Goal: Transaction & Acquisition: Book appointment/travel/reservation

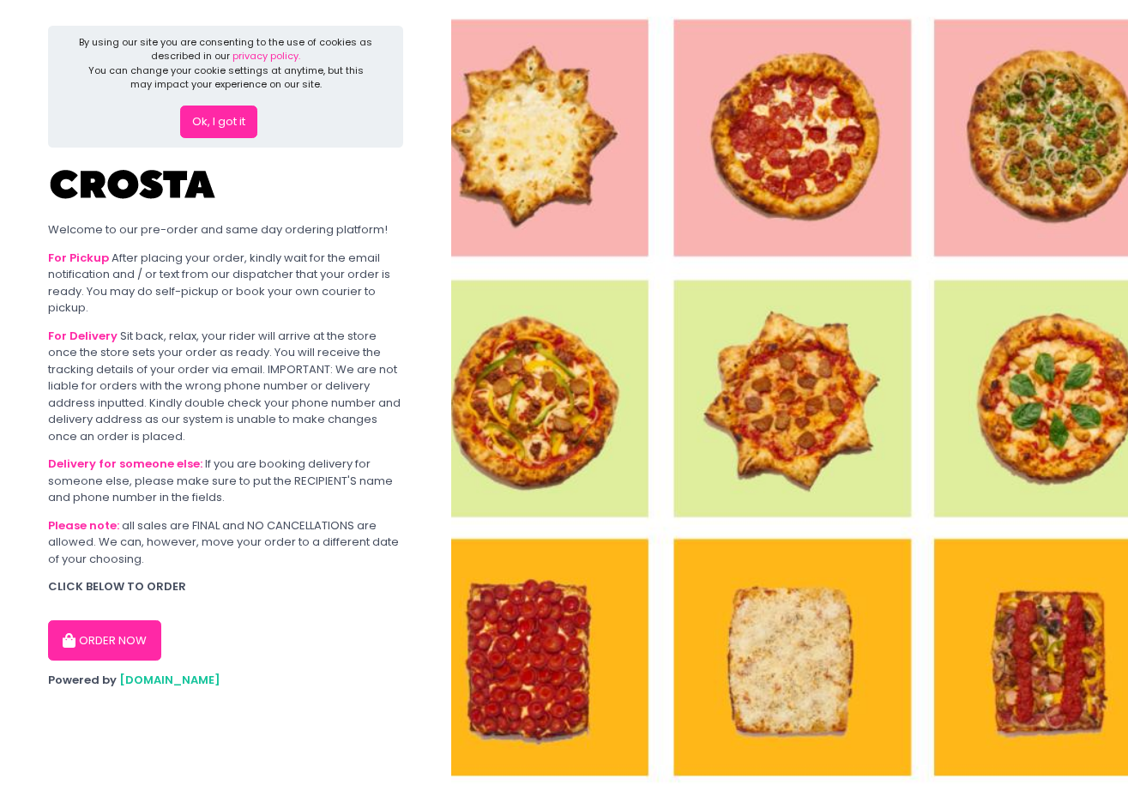
click at [137, 626] on button "ORDER NOW" at bounding box center [104, 640] width 113 height 41
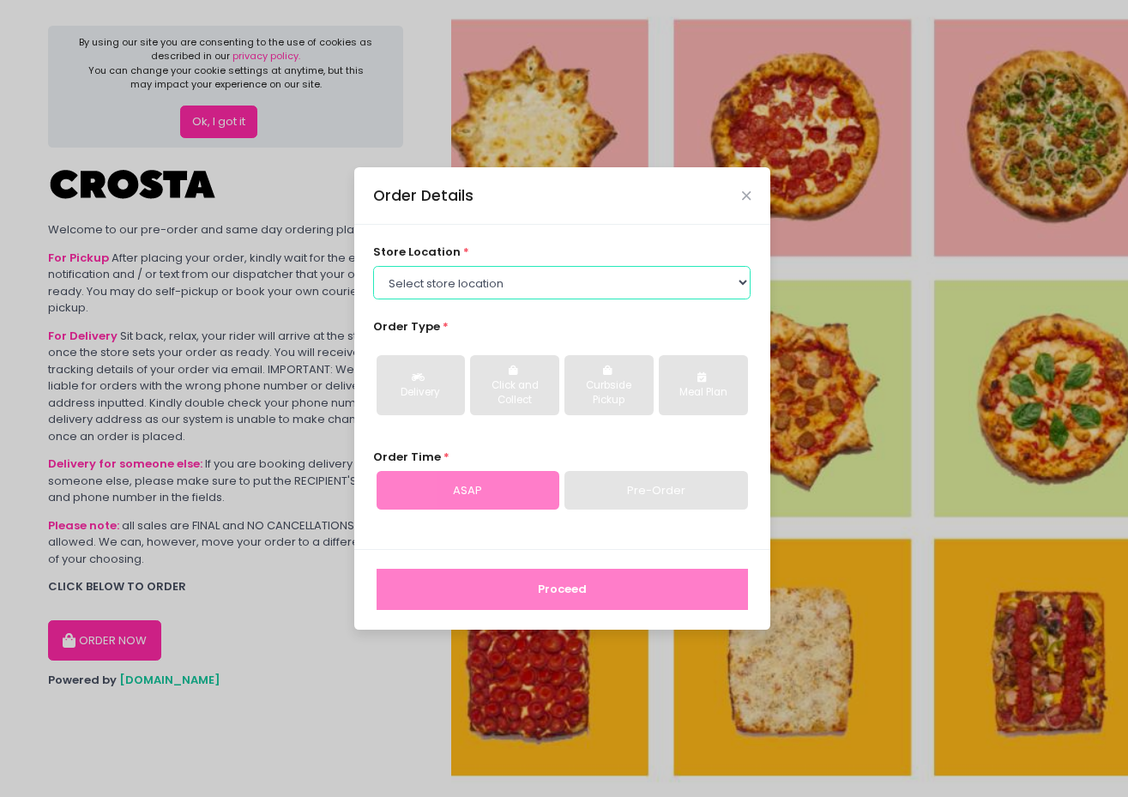
click at [509, 273] on select "Select store location [PERSON_NAME] Pizza - [PERSON_NAME] Pizza - [GEOGRAPHIC_D…" at bounding box center [561, 282] width 377 height 33
select select "5fabb2e53664a8677beaeb89"
click at [373, 266] on select "Select store location [PERSON_NAME] Pizza - [PERSON_NAME] Pizza - [GEOGRAPHIC_D…" at bounding box center [561, 282] width 377 height 33
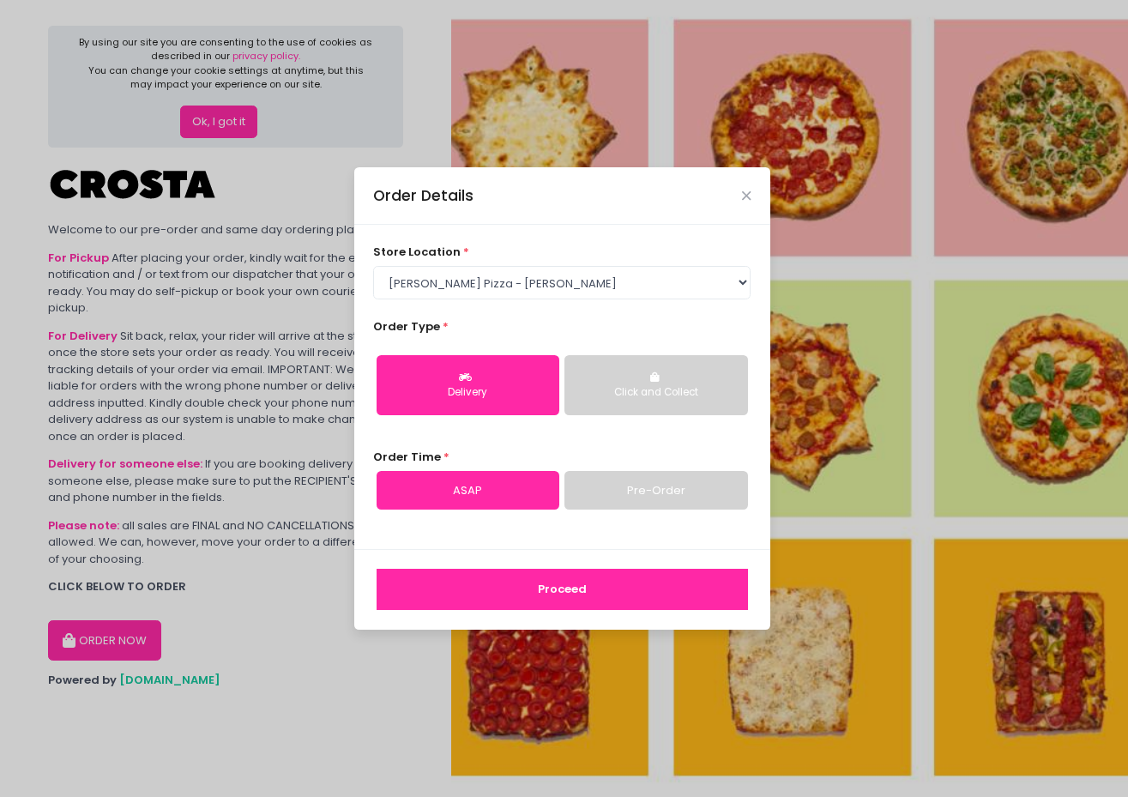
click at [707, 497] on link "Pre-Order" at bounding box center [655, 490] width 183 height 39
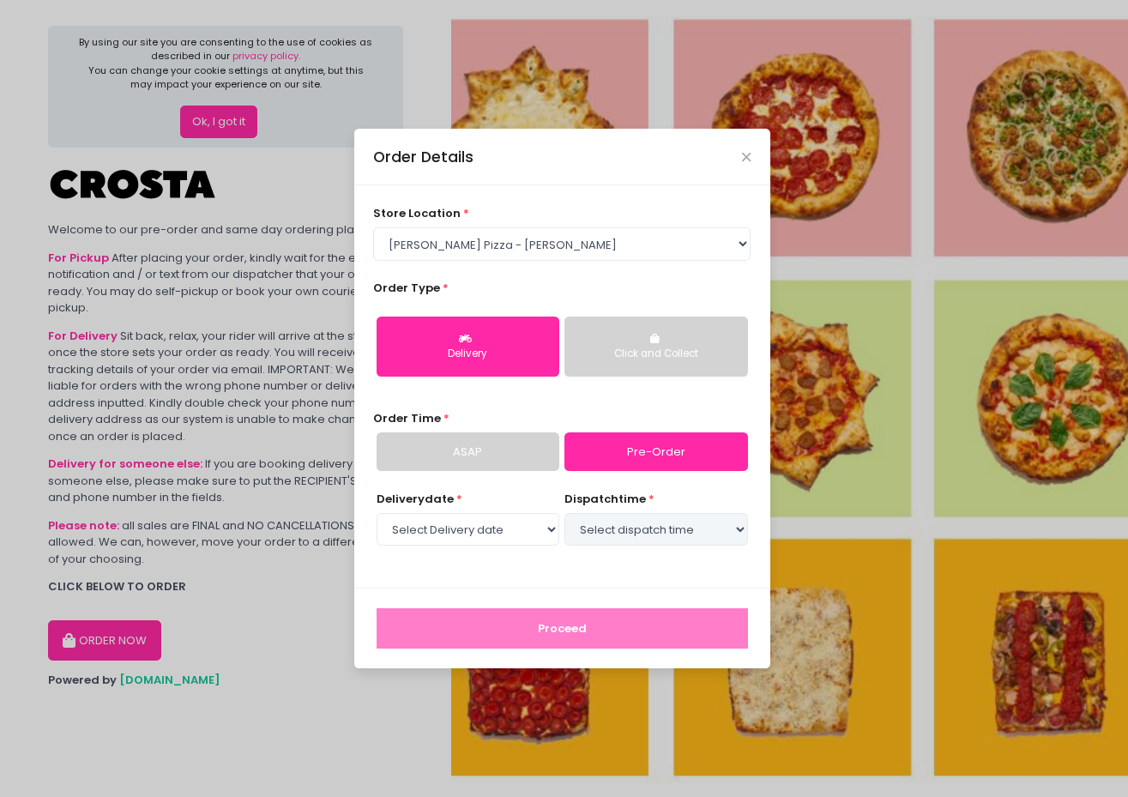
select select "[DATE]"
click at [610, 527] on select "Select dispatch time 06:00 PM - 06:30 PM 06:30 PM - 07:00 PM 07:00 PM - 07:30 P…" at bounding box center [655, 529] width 183 height 33
select select "18:30"
click at [564, 513] on select "Select dispatch time 06:00 PM - 06:30 PM 06:30 PM - 07:00 PM 07:00 PM - 07:30 P…" at bounding box center [655, 529] width 183 height 33
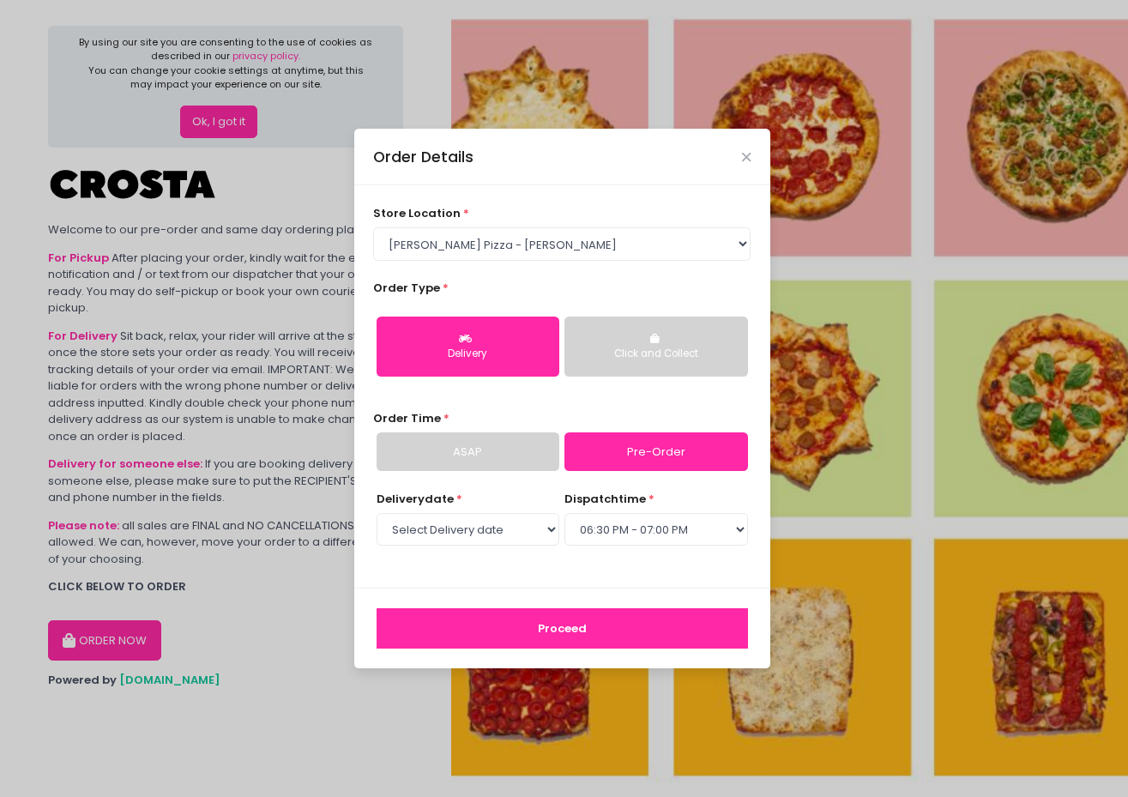
click at [593, 626] on button "Proceed" at bounding box center [561, 628] width 371 height 41
